Goal: Transaction & Acquisition: Purchase product/service

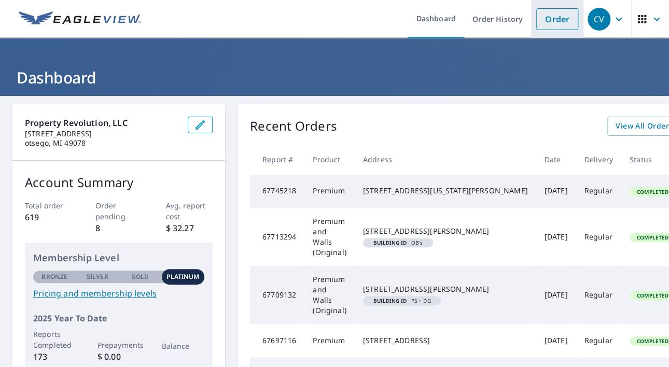
click at [557, 13] on link "Order" at bounding box center [558, 19] width 42 height 22
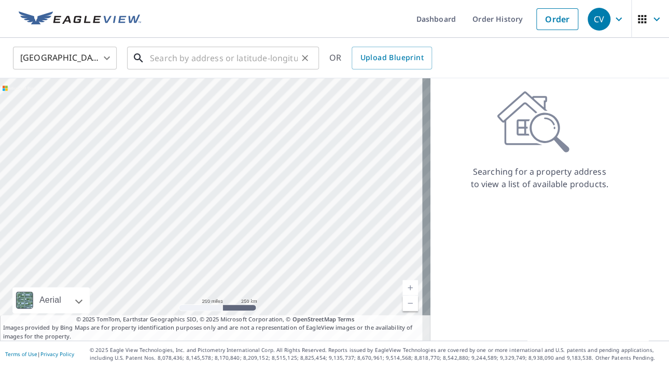
click at [189, 58] on input "text" at bounding box center [224, 58] width 148 height 29
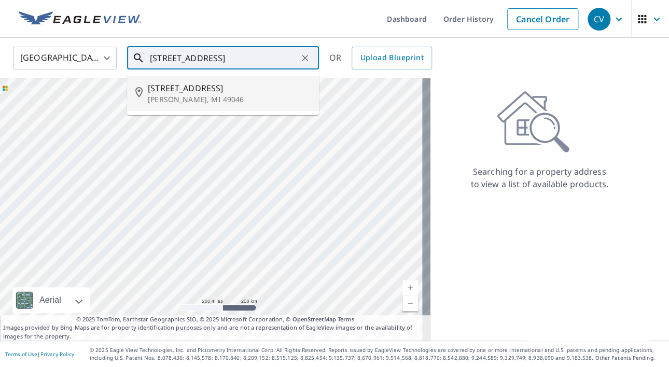
click at [176, 100] on p "[PERSON_NAME], MI 49046" at bounding box center [229, 99] width 163 height 10
type input "[STREET_ADDRESS][PERSON_NAME]"
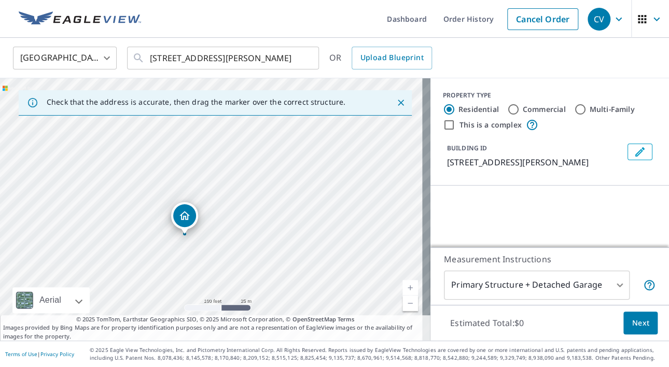
drag, startPoint x: 216, startPoint y: 243, endPoint x: 225, endPoint y: 178, distance: 66.0
click at [225, 180] on div "[STREET_ADDRESS][PERSON_NAME]" at bounding box center [215, 209] width 431 height 263
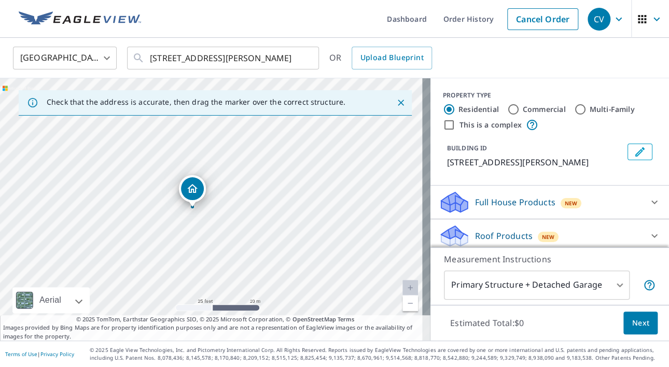
drag, startPoint x: 211, startPoint y: 205, endPoint x: 191, endPoint y: 204, distance: 19.3
drag, startPoint x: 225, startPoint y: 248, endPoint x: 260, endPoint y: 219, distance: 45.4
click at [260, 219] on div "[STREET_ADDRESS][PERSON_NAME]" at bounding box center [215, 209] width 431 height 263
click at [633, 318] on span "Next" at bounding box center [641, 323] width 18 height 13
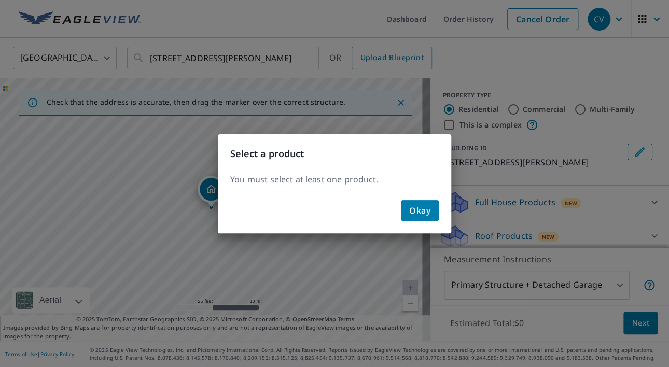
click at [416, 211] on span "Okay" at bounding box center [419, 210] width 21 height 15
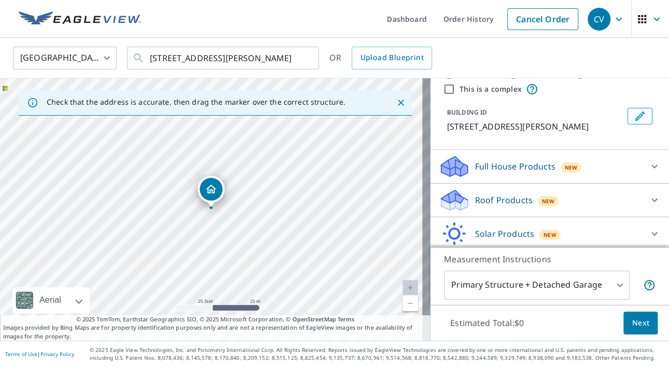
scroll to position [73, 0]
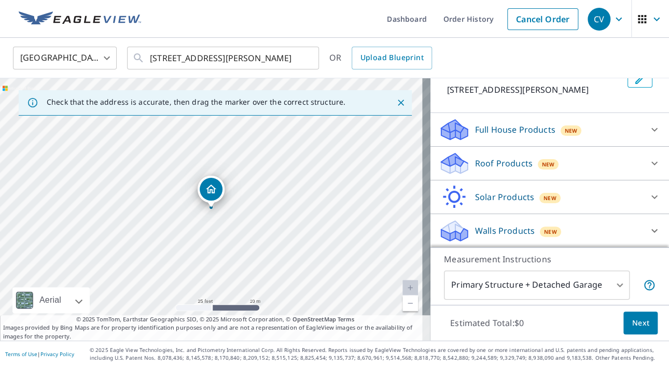
click at [504, 165] on p "Roof Products" at bounding box center [504, 163] width 58 height 12
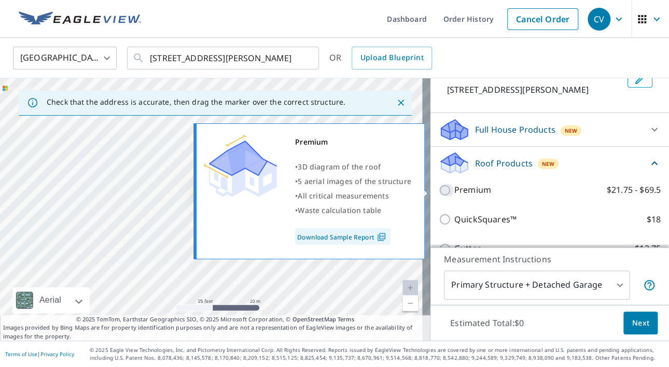
click at [439, 191] on input "Premium $21.75 - $69.5" at bounding box center [447, 190] width 16 height 12
checkbox input "true"
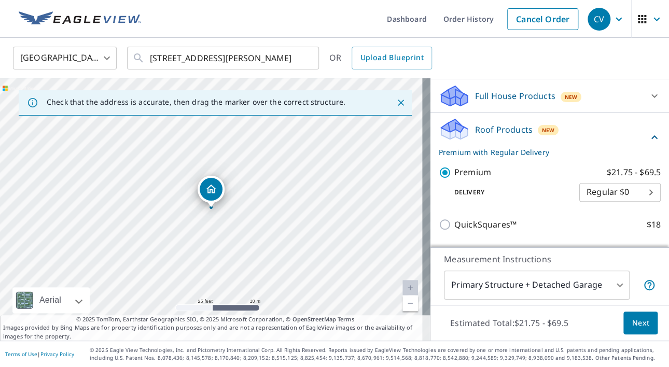
scroll to position [125, 0]
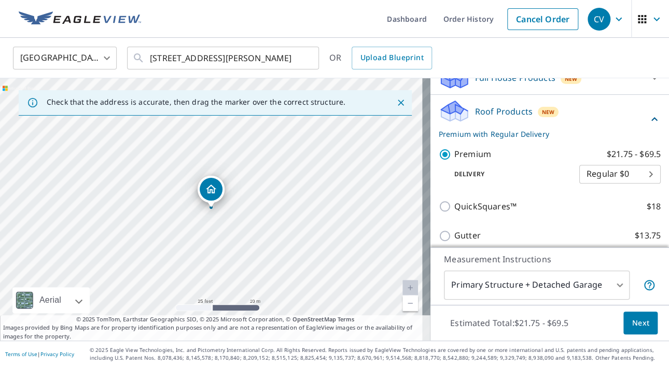
click at [633, 323] on span "Next" at bounding box center [641, 323] width 18 height 13
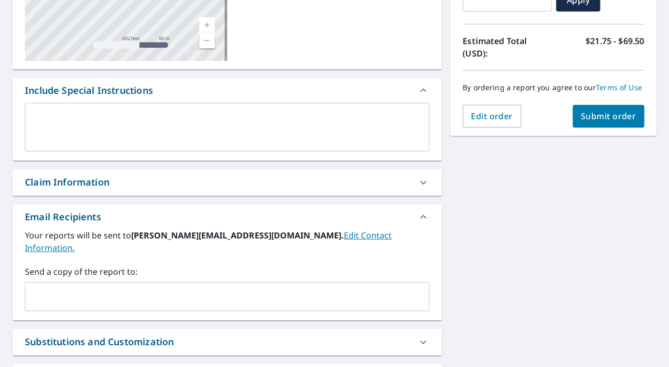
scroll to position [259, 0]
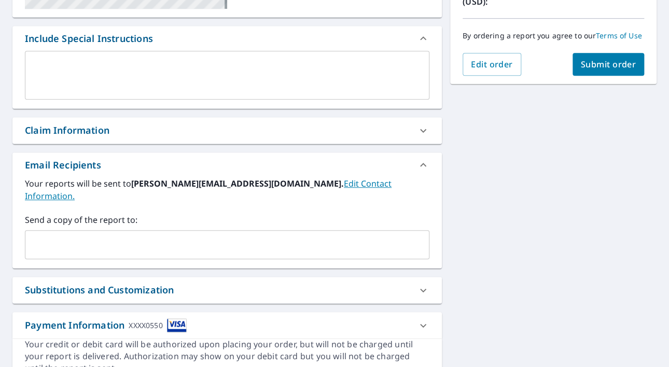
click at [120, 235] on input "text" at bounding box center [220, 245] width 380 height 20
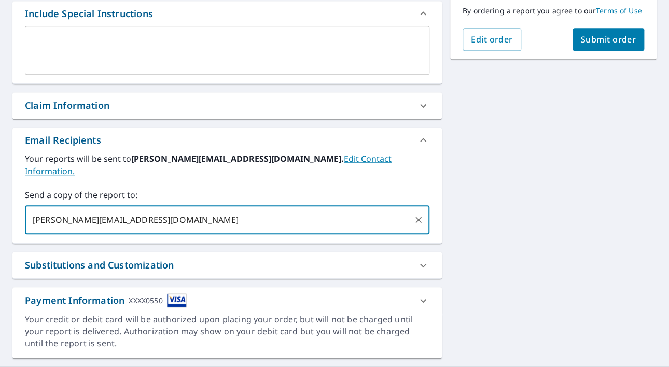
scroll to position [297, 0]
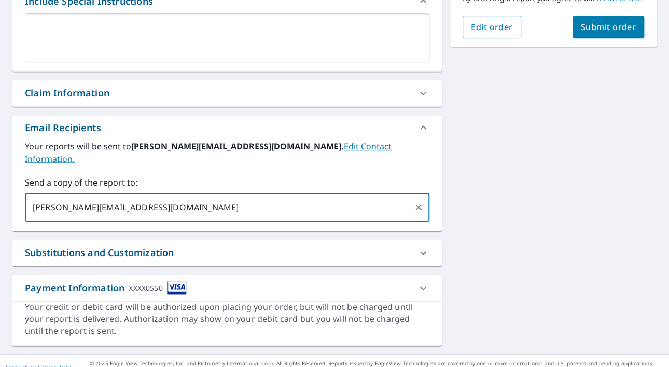
type input "[PERSON_NAME][EMAIL_ADDRESS][DOMAIN_NAME]"
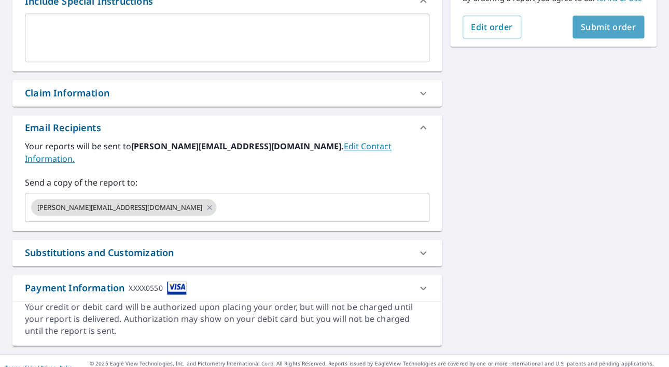
click at [592, 25] on span "Submit order" at bounding box center [609, 26] width 56 height 11
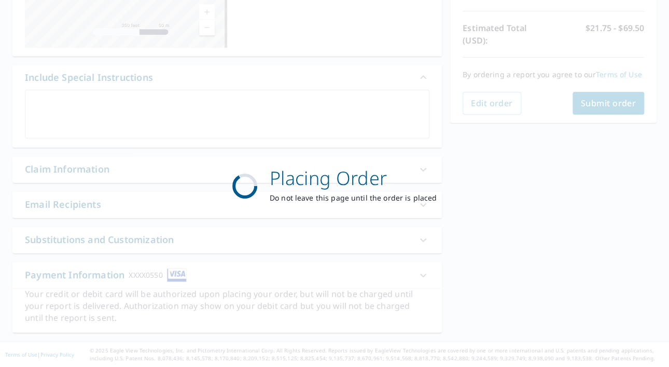
scroll to position [220, 0]
